Goal: Information Seeking & Learning: Find specific fact

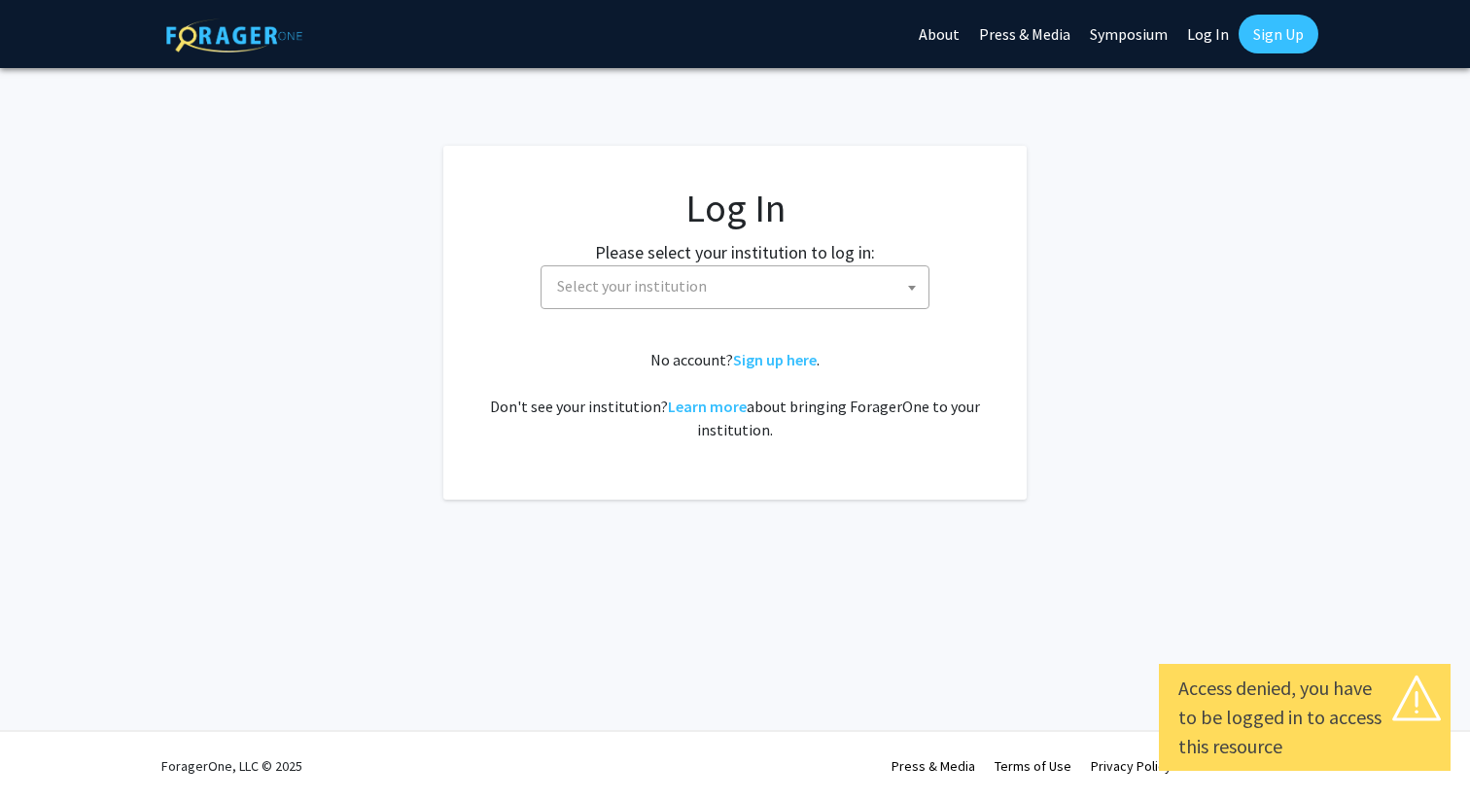
select select
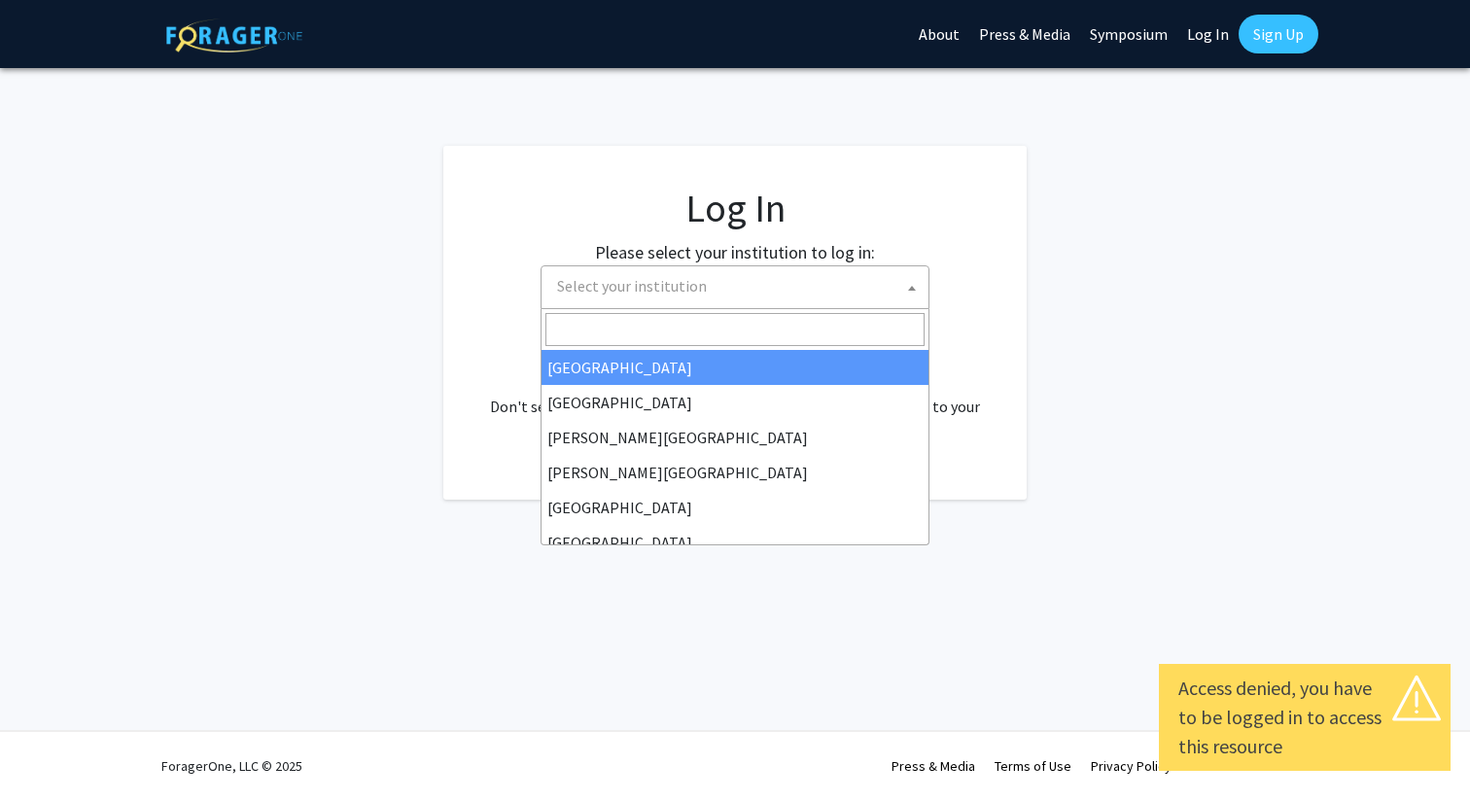
click at [735, 283] on span "Select your institution" at bounding box center [738, 286] width 379 height 40
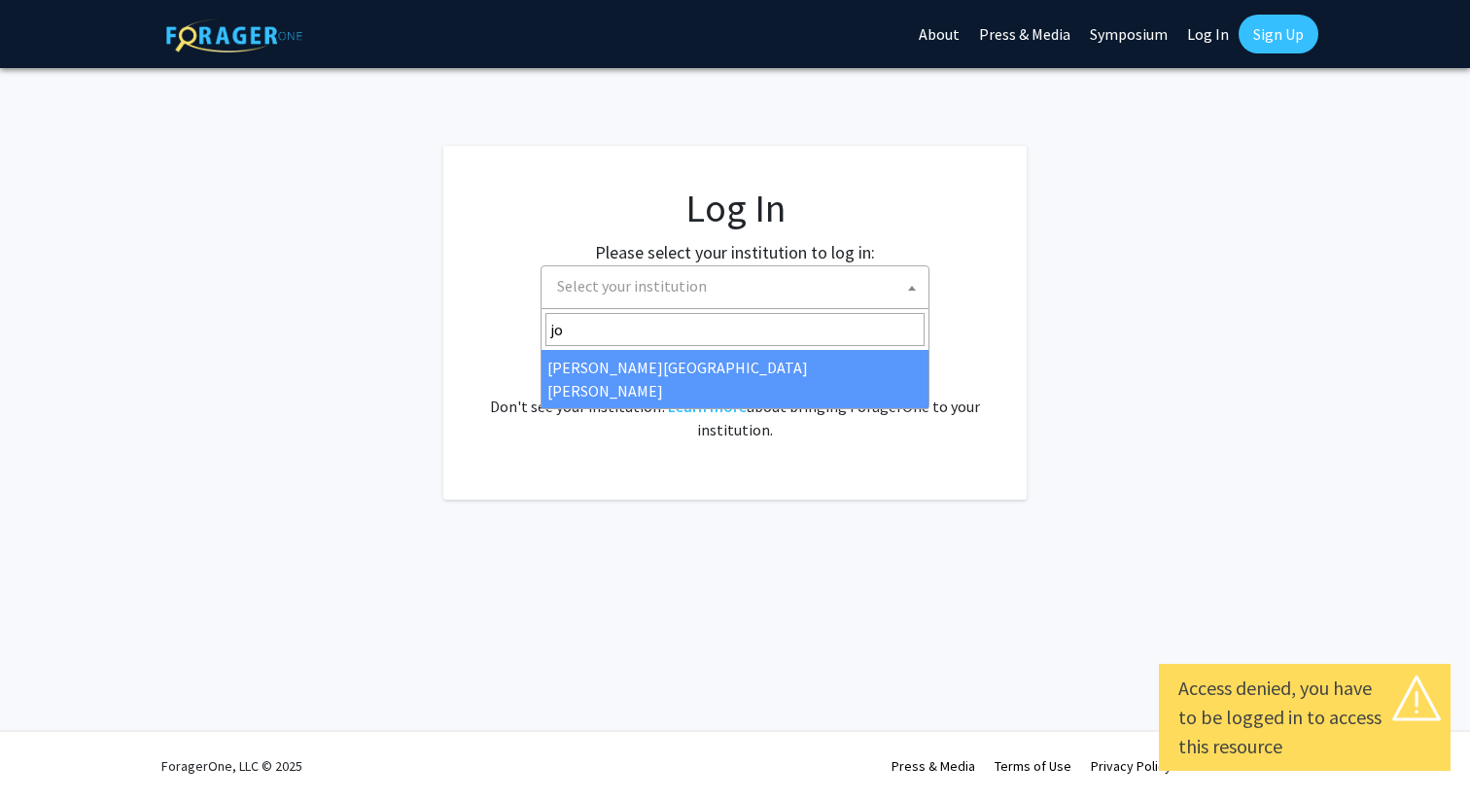
type input "jo"
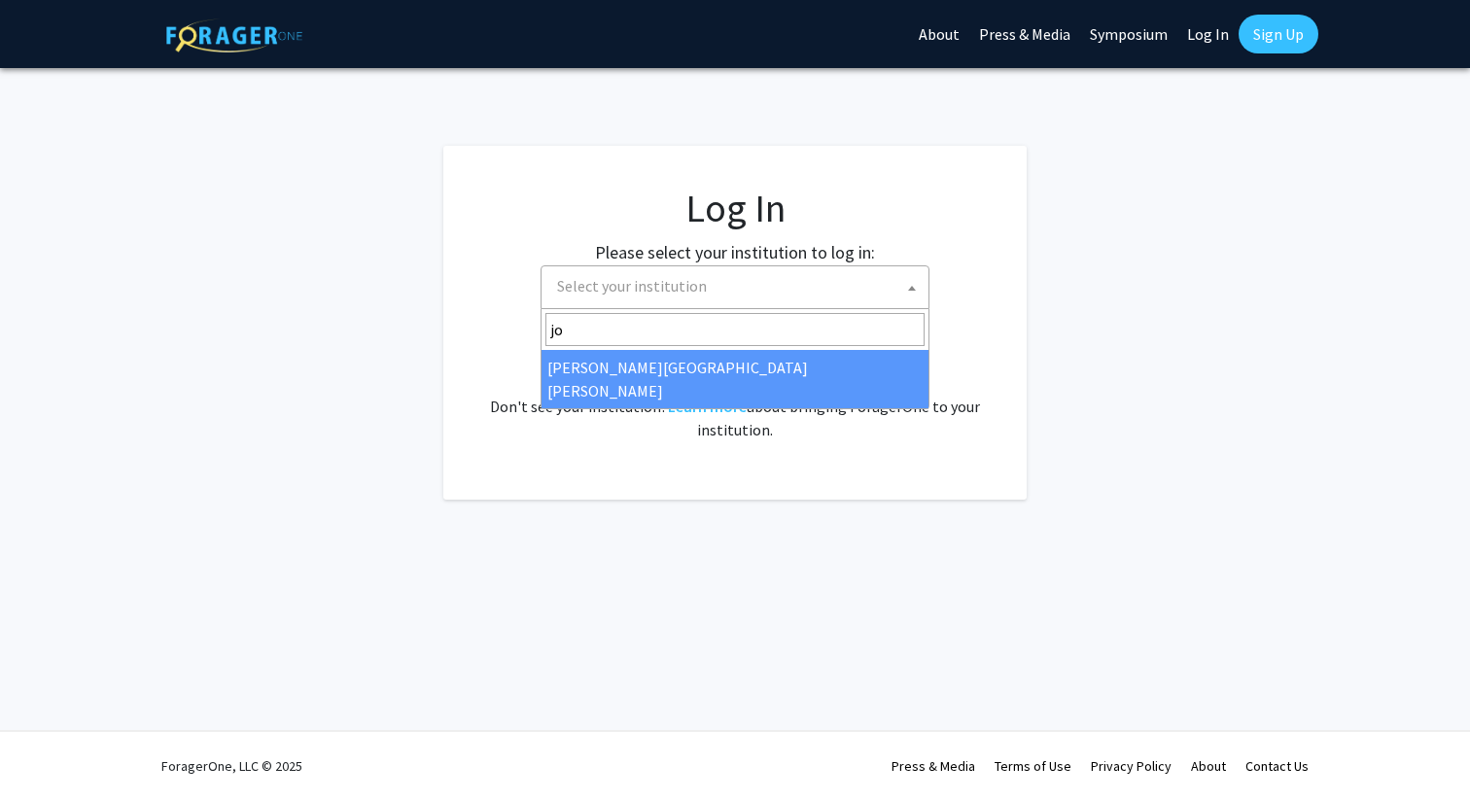
select select "1"
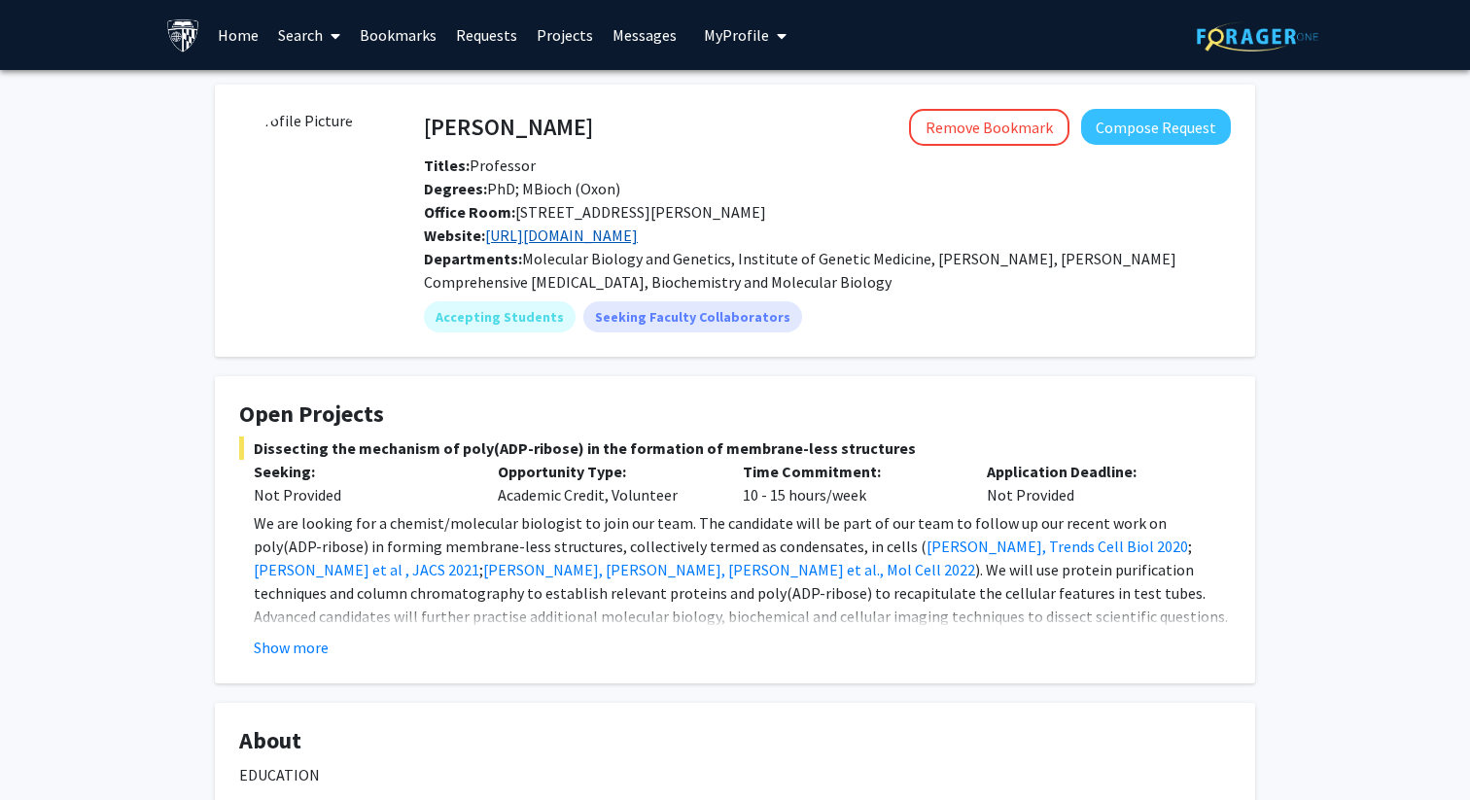
click at [614, 235] on link "http://leunglab.org/index.html" at bounding box center [561, 235] width 153 height 19
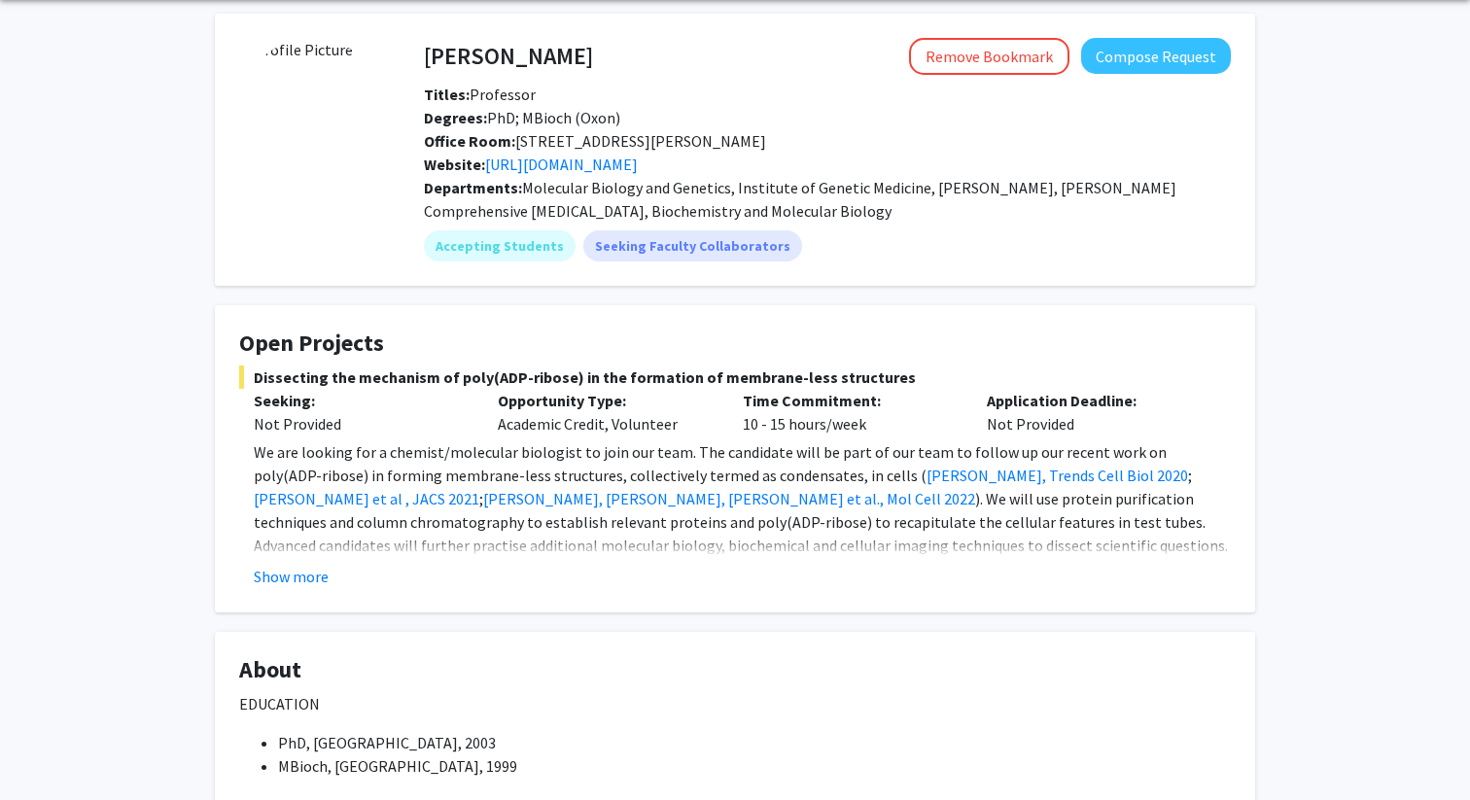
scroll to position [72, 0]
click at [294, 573] on button "Show more" at bounding box center [291, 575] width 75 height 23
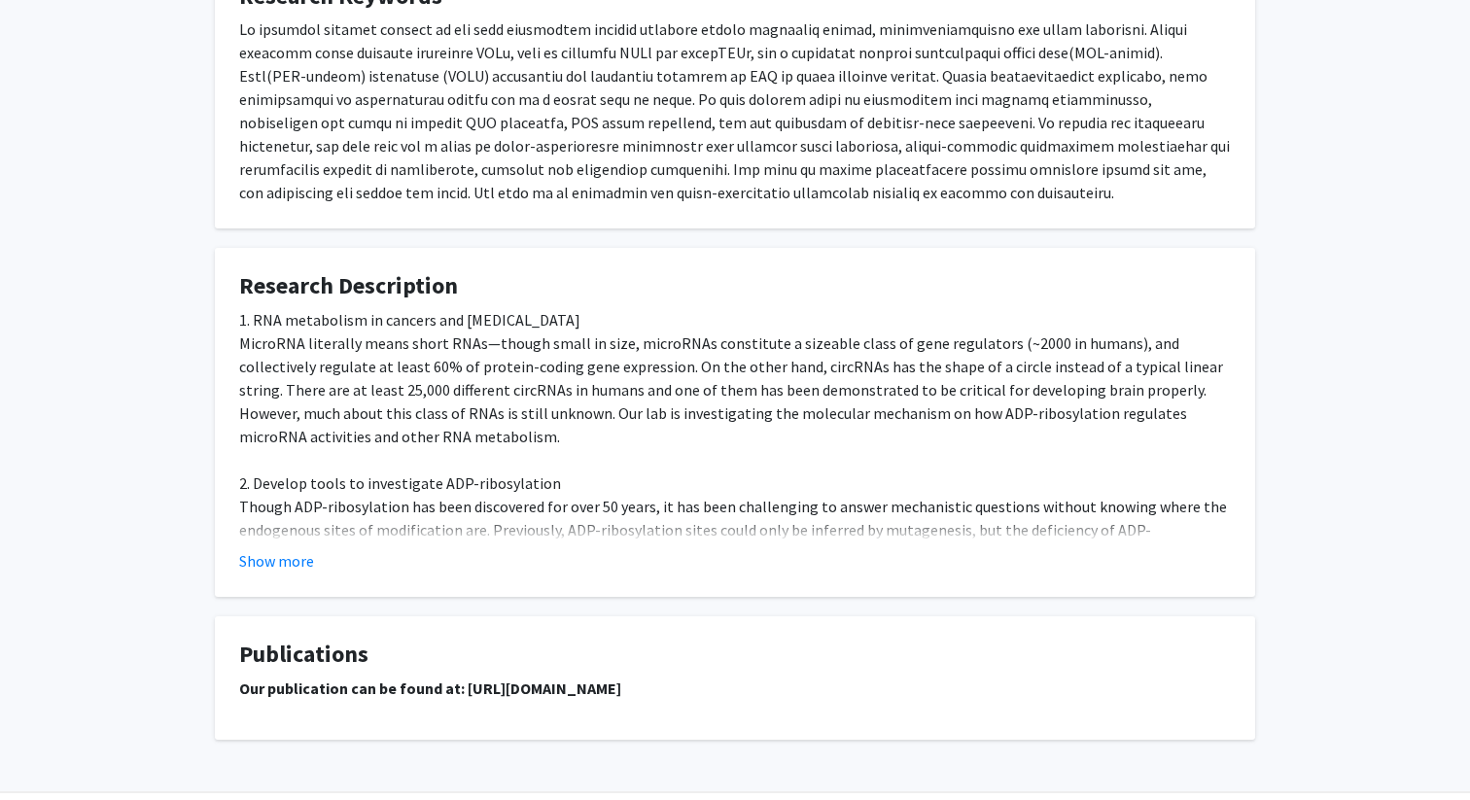
scroll to position [1162, 0]
click at [273, 565] on button "Show more" at bounding box center [276, 558] width 75 height 23
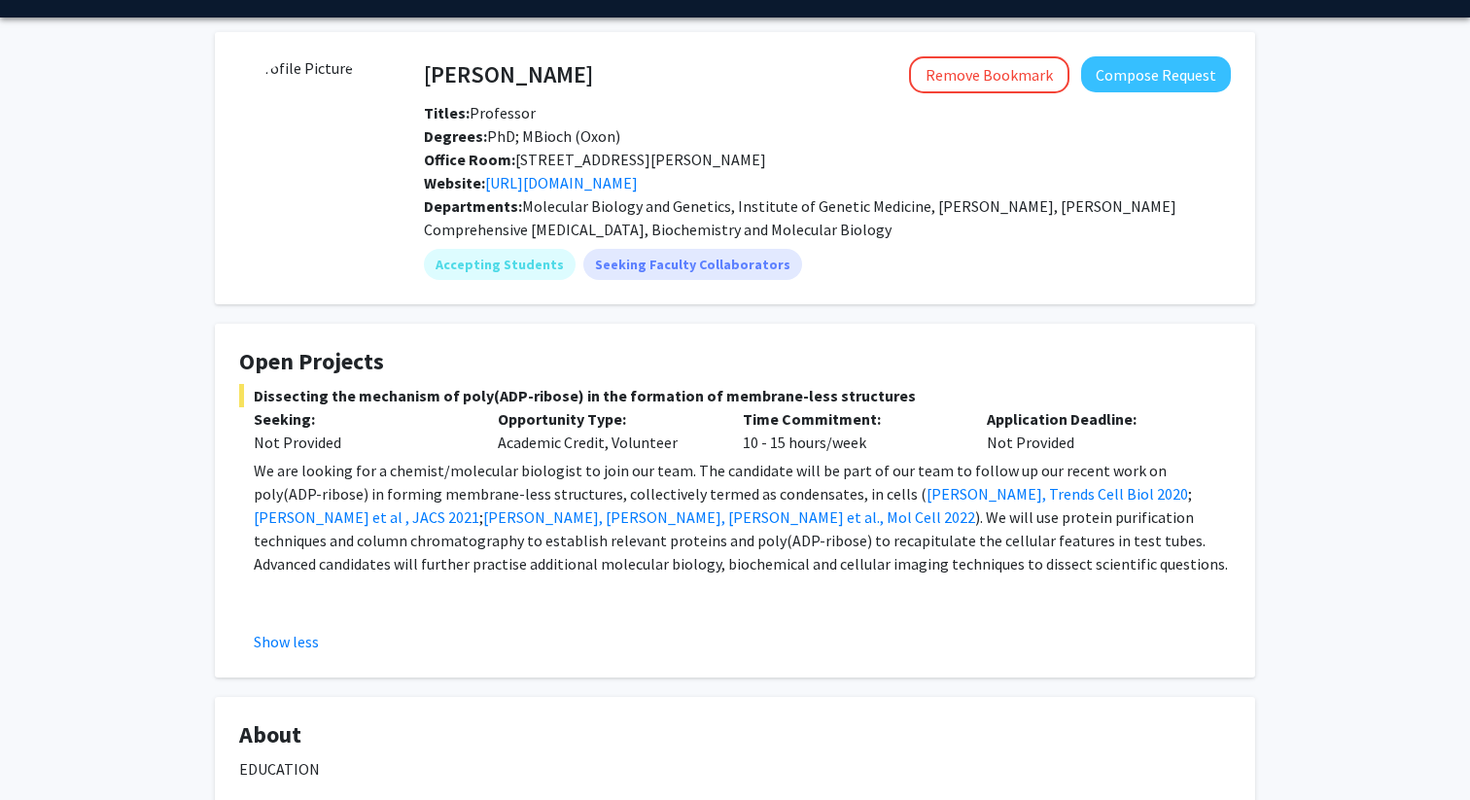
scroll to position [52, 0]
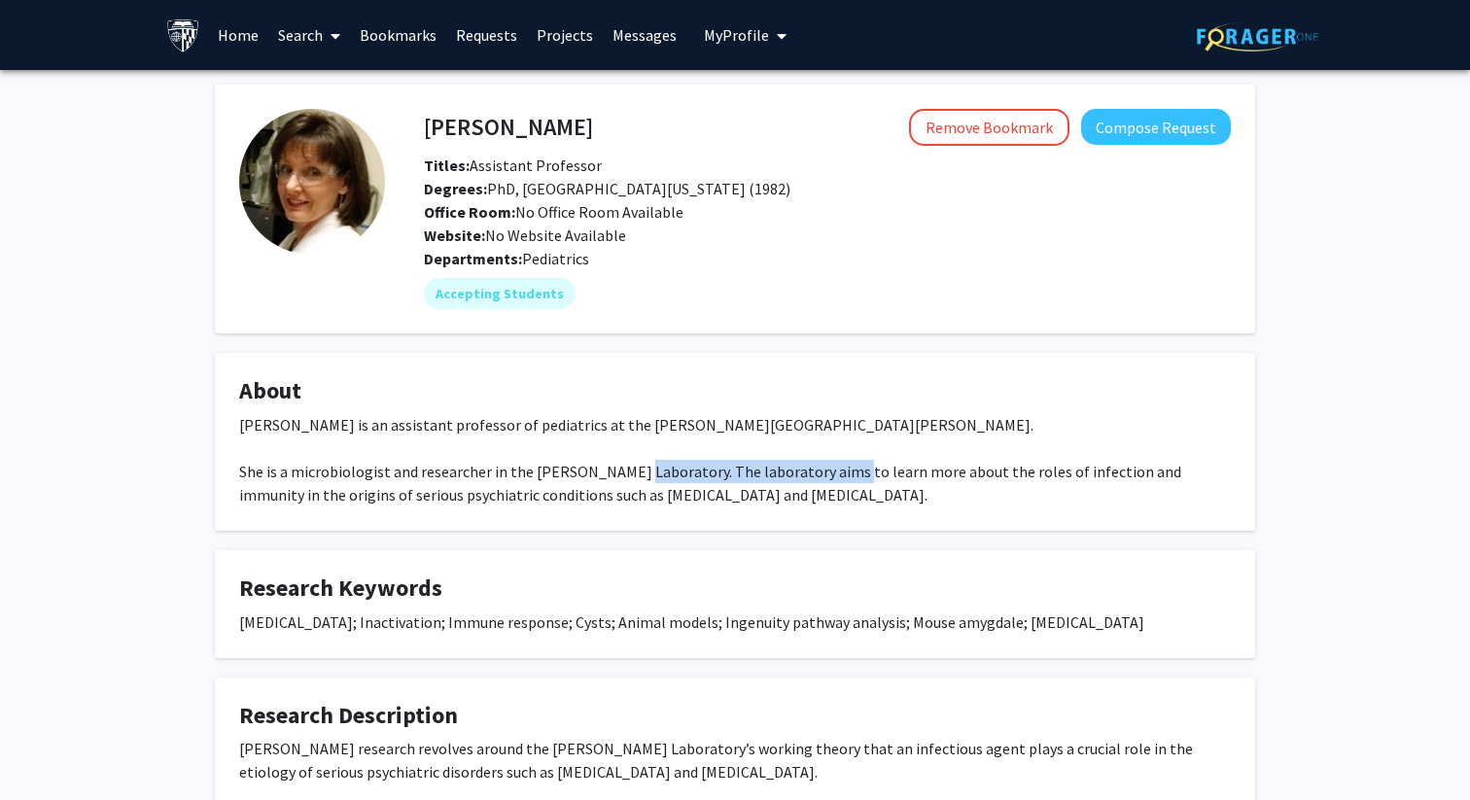
drag, startPoint x: 629, startPoint y: 473, endPoint x: 844, endPoint y: 466, distance: 215.0
click at [844, 466] on div "Dr. Lorraine V. Jones-Brando is an assistant professor of pediatrics at the Joh…" at bounding box center [735, 459] width 992 height 93
copy div "Stanley Neurovirology Laboratory"
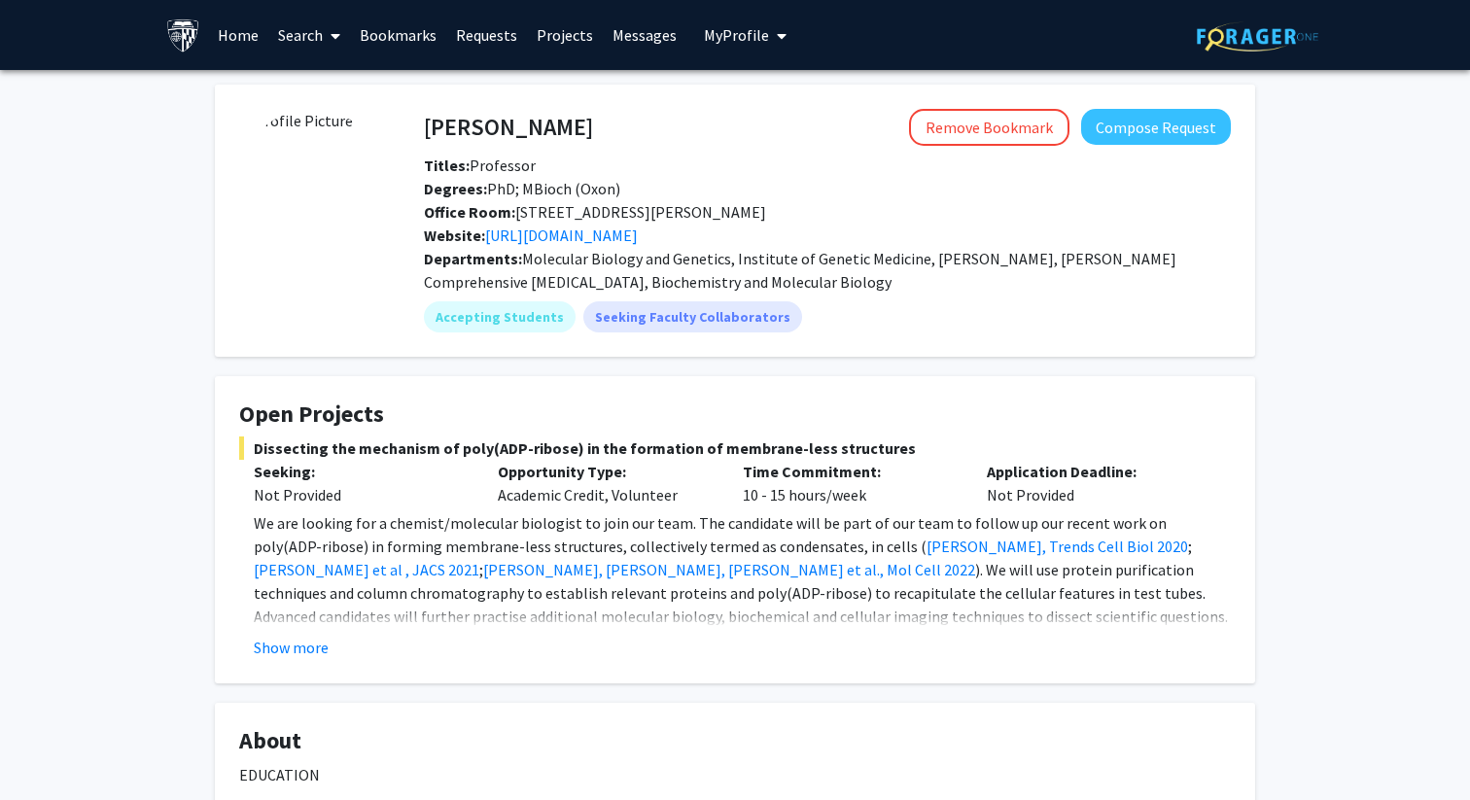
click at [1221, 29] on img at bounding box center [1258, 36] width 122 height 30
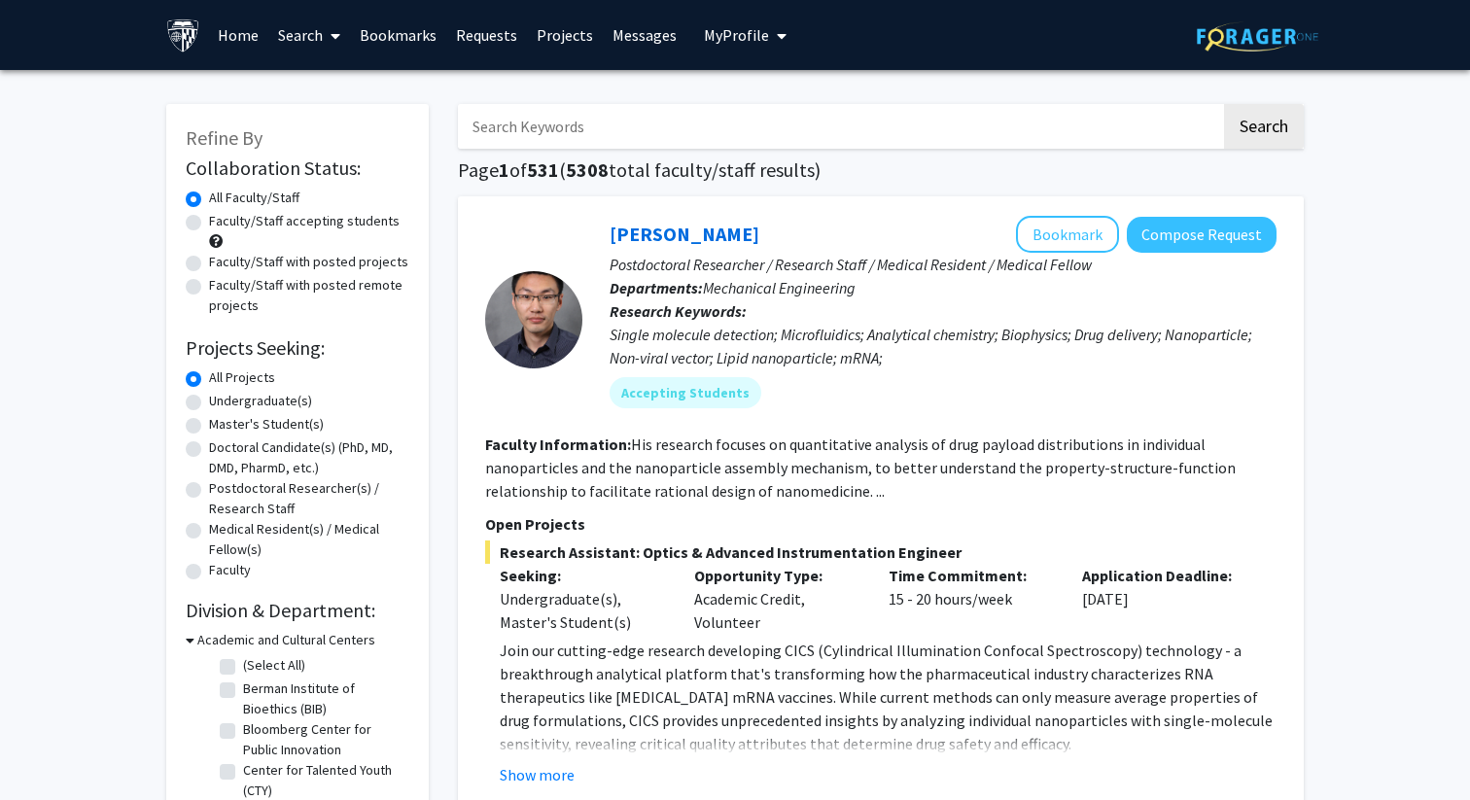
click at [1002, 132] on input "Search Keywords" at bounding box center [839, 126] width 763 height 45
type input "[PERSON_NAME]"
click at [1224, 104] on button "Search" at bounding box center [1264, 126] width 80 height 45
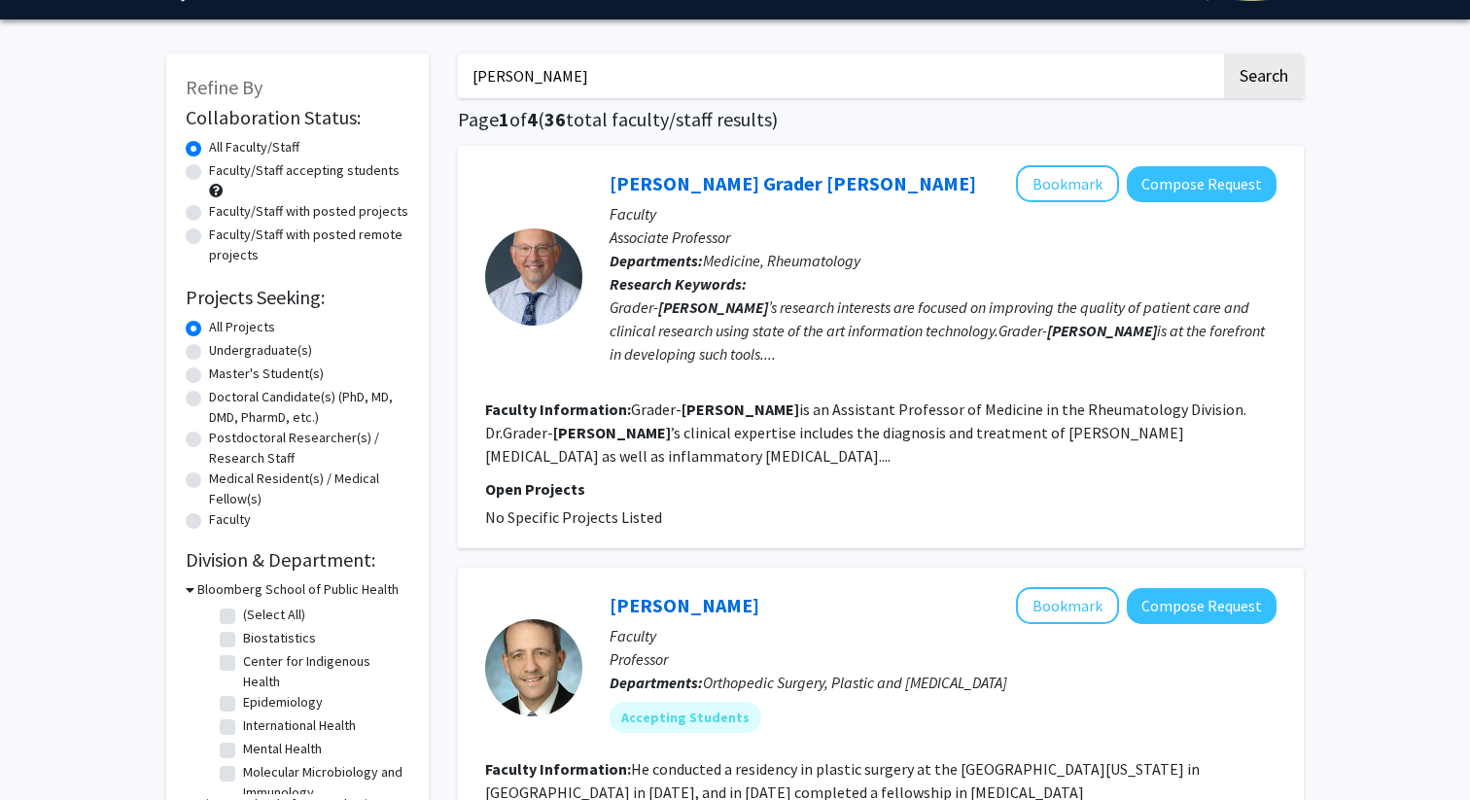
scroll to position [49, 0]
